Goal: Information Seeking & Learning: Compare options

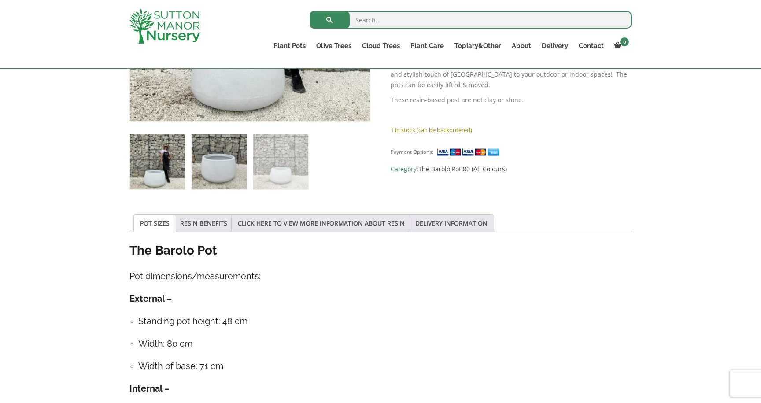
click at [217, 166] on img at bounding box center [218, 161] width 55 height 55
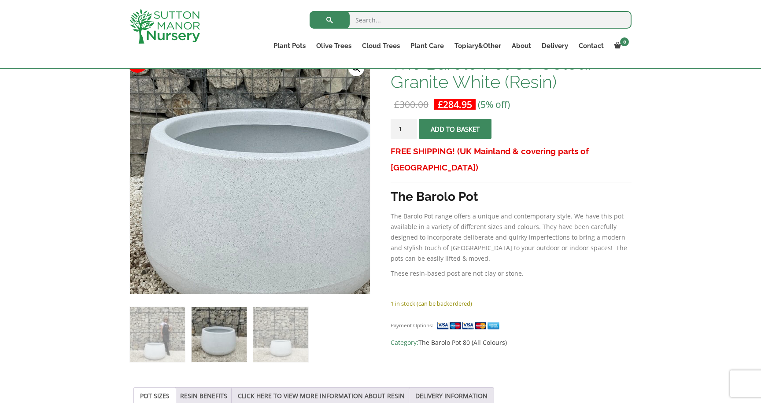
scroll to position [145, 0]
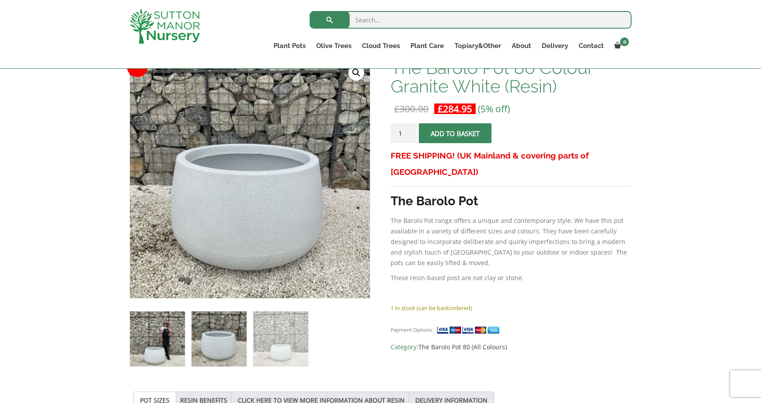
click at [161, 348] on img at bounding box center [157, 338] width 55 height 55
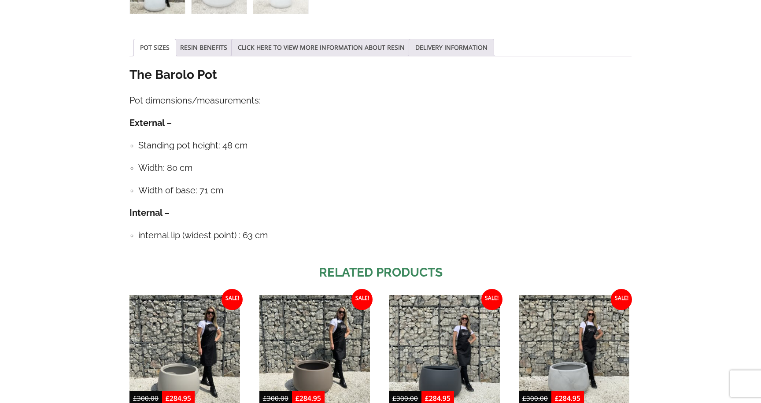
scroll to position [0, 0]
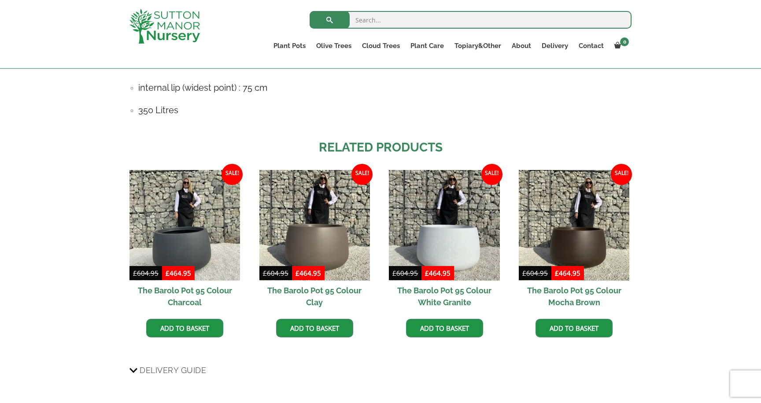
scroll to position [649, 0]
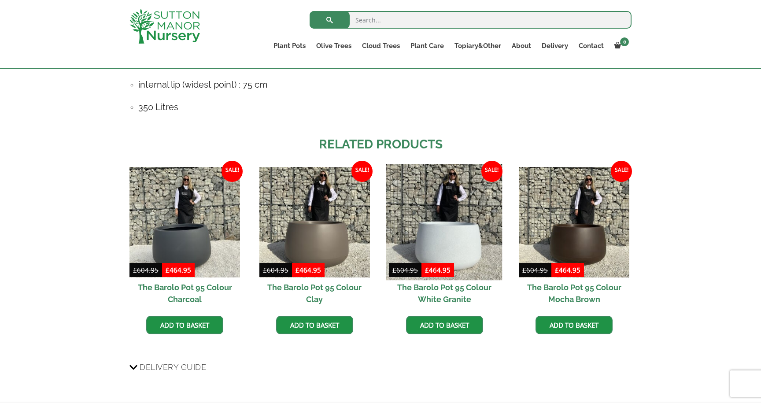
click at [473, 238] on img at bounding box center [444, 222] width 116 height 116
